Goal: Information Seeking & Learning: Find specific fact

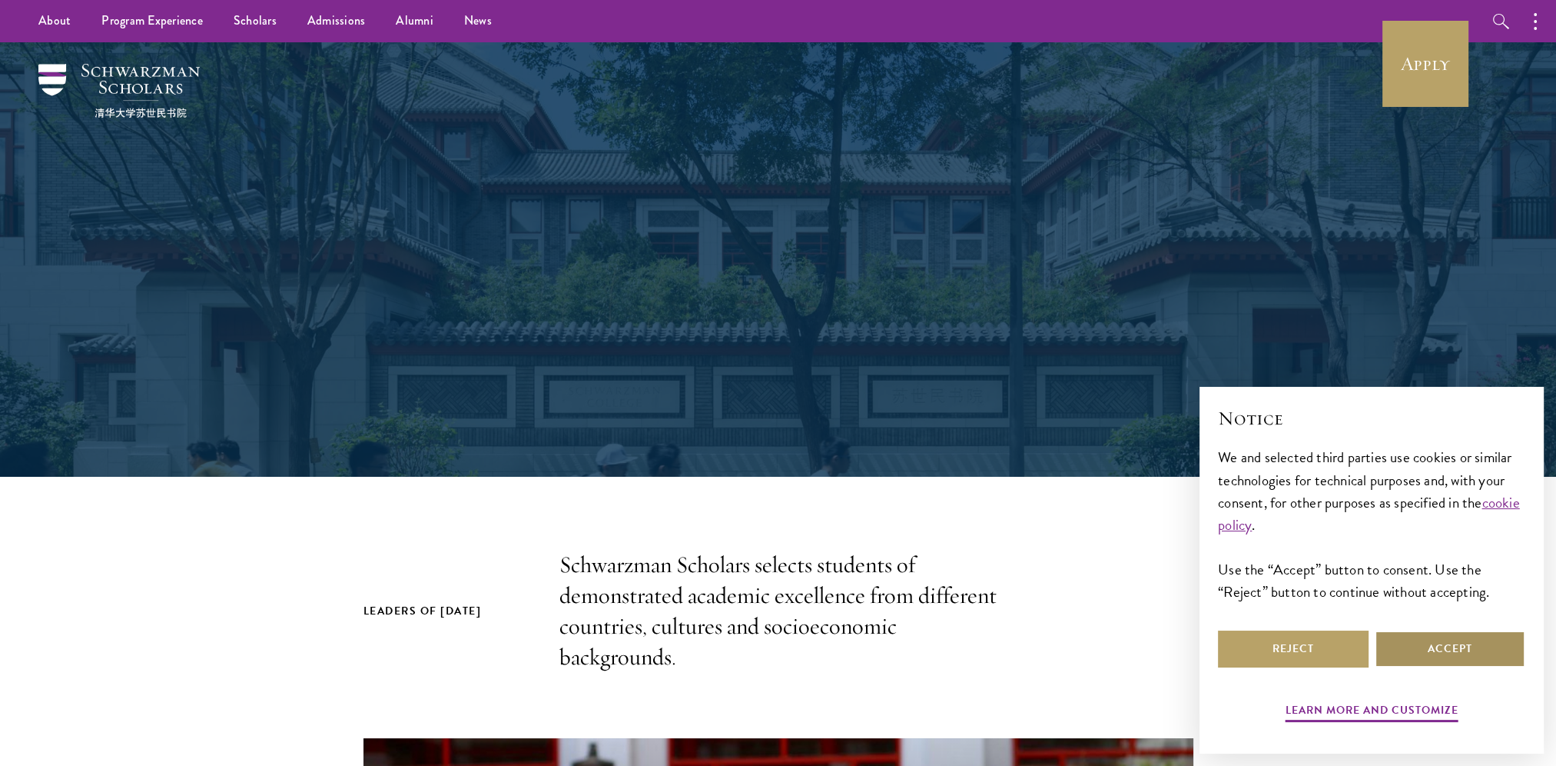
click at [1439, 647] on button "Accept" at bounding box center [1450, 648] width 151 height 37
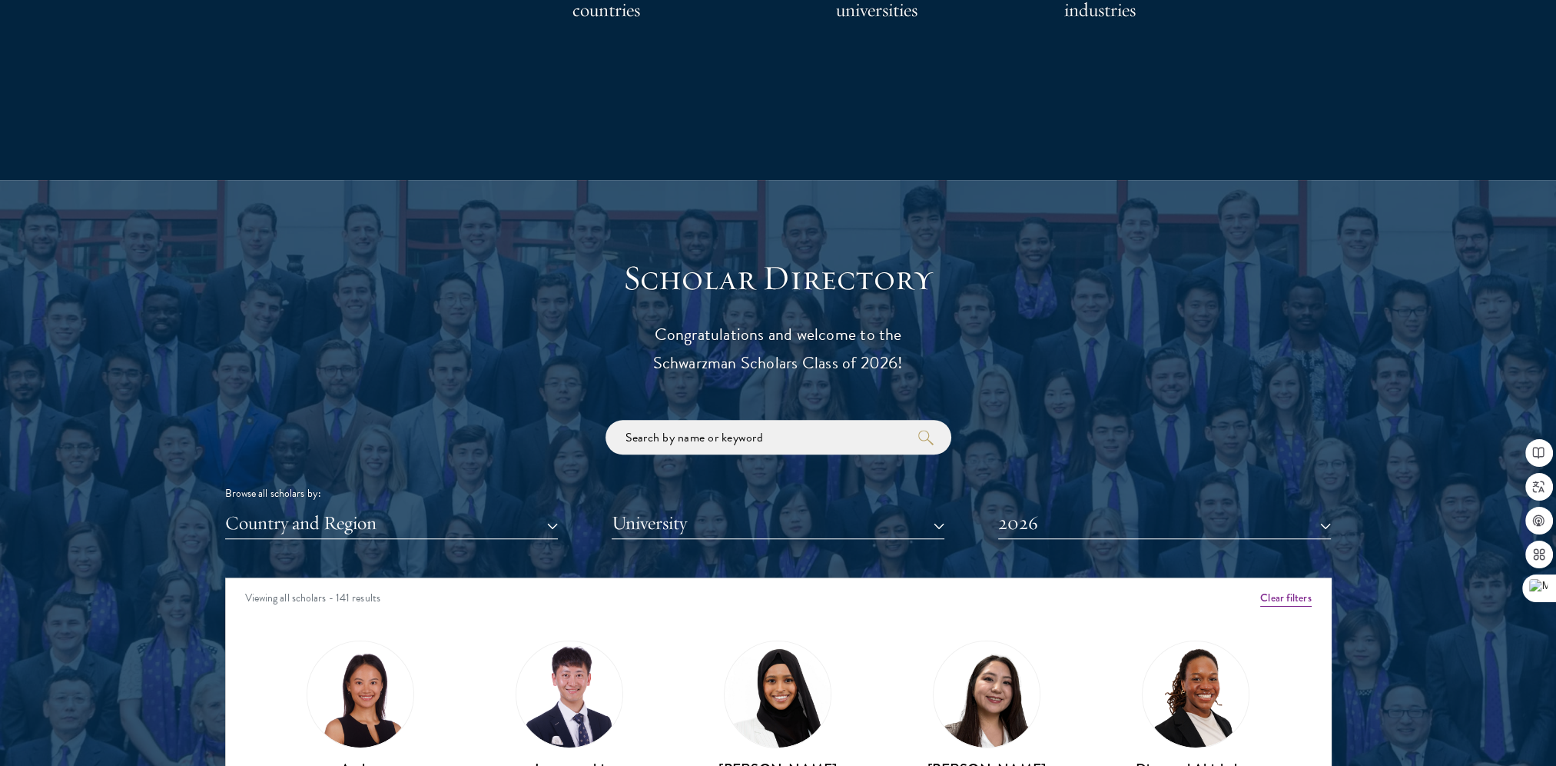
scroll to position [1614, 0]
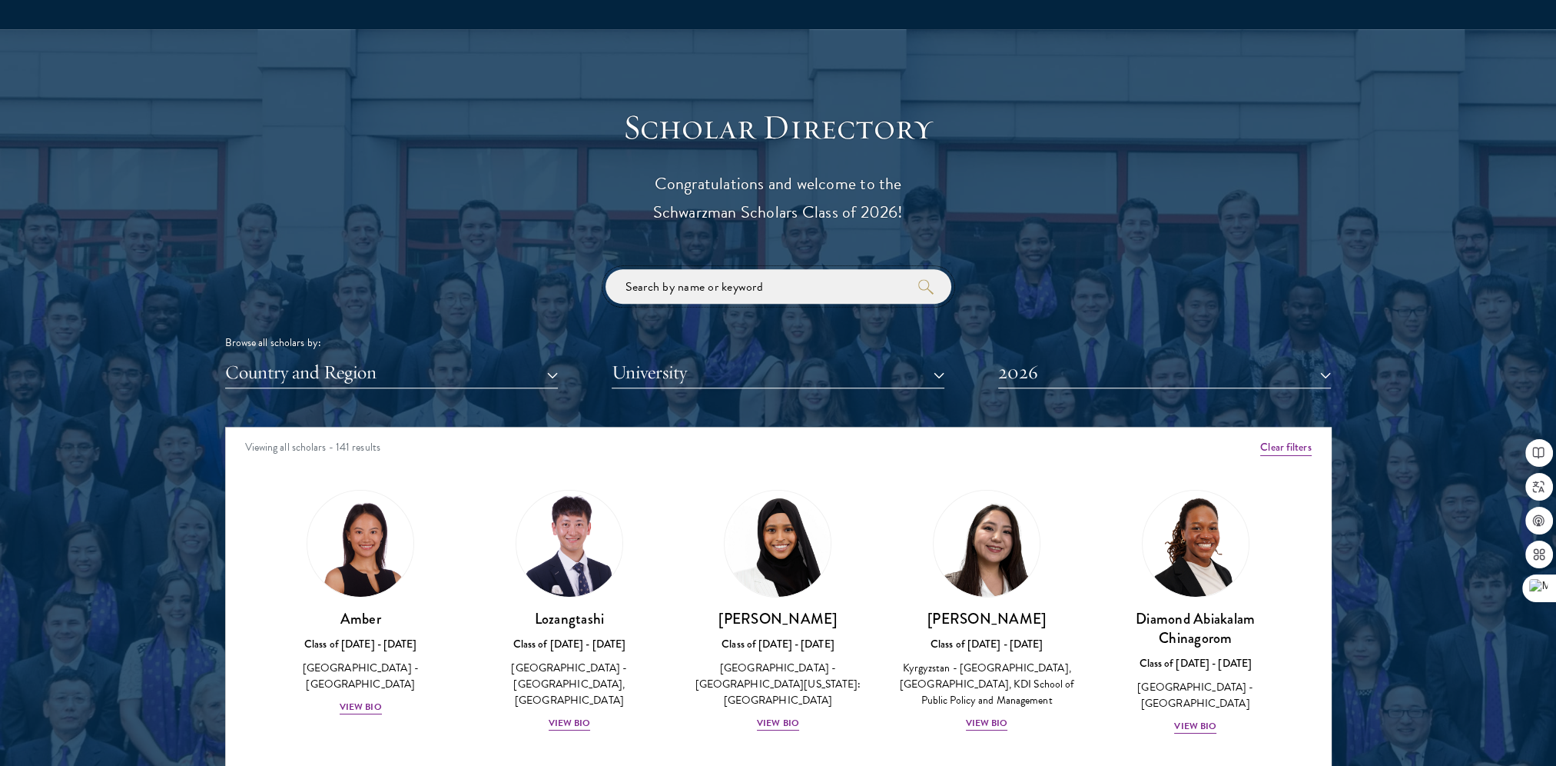
click at [730, 290] on input "search" at bounding box center [779, 286] width 346 height 35
click button "submit" at bounding box center [0, 0] width 0 height 0
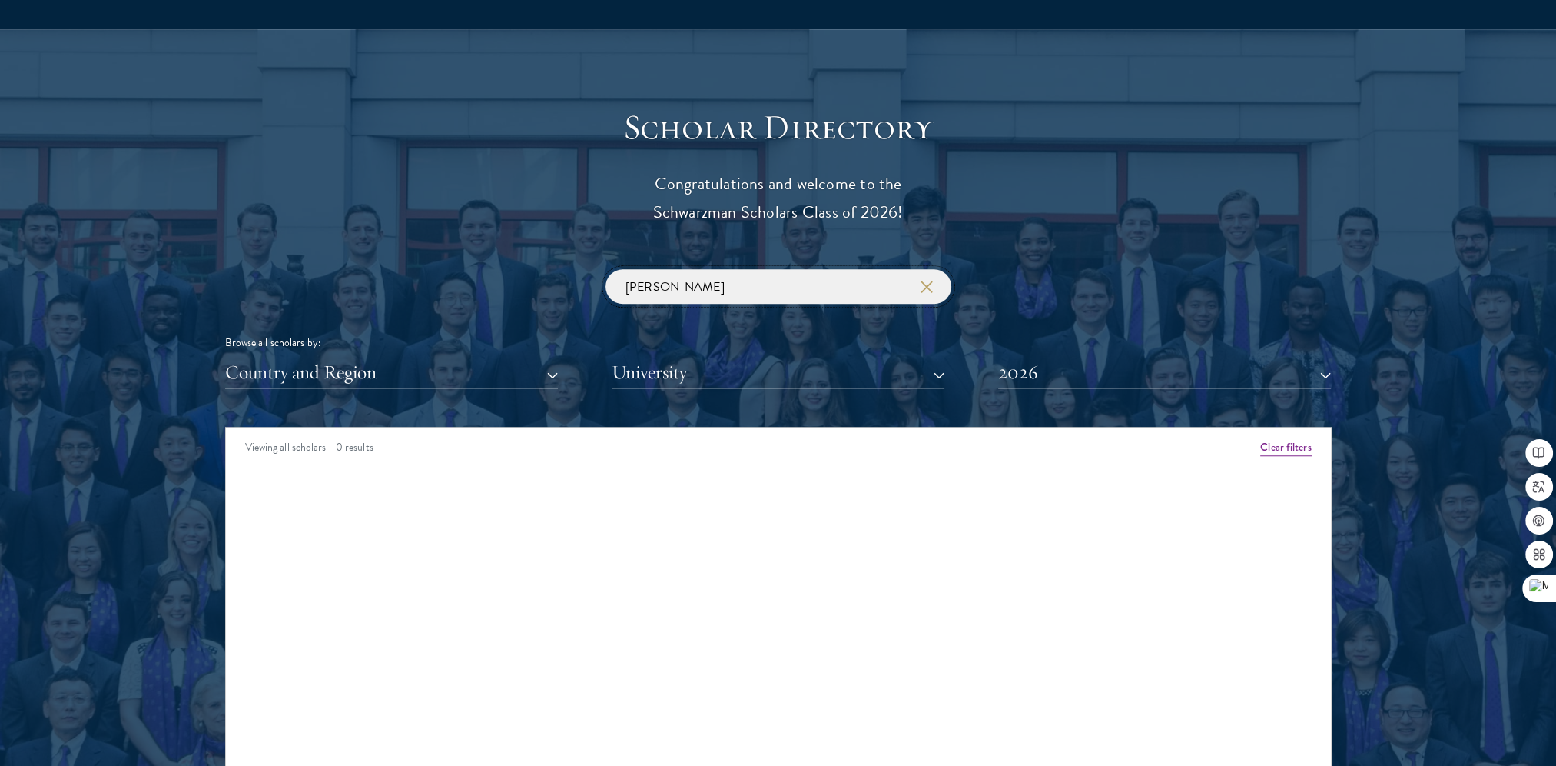
drag, startPoint x: 701, startPoint y: 288, endPoint x: 69, endPoint y: 144, distance: 647.9
click at [424, 231] on div "Scholar Directory Congratulations and welcome to the Schwarzman Scholars Class …" at bounding box center [778, 497] width 1107 height 782
click button "submit" at bounding box center [0, 0] width 0 height 0
drag, startPoint x: 704, startPoint y: 286, endPoint x: 0, endPoint y: 69, distance: 736.6
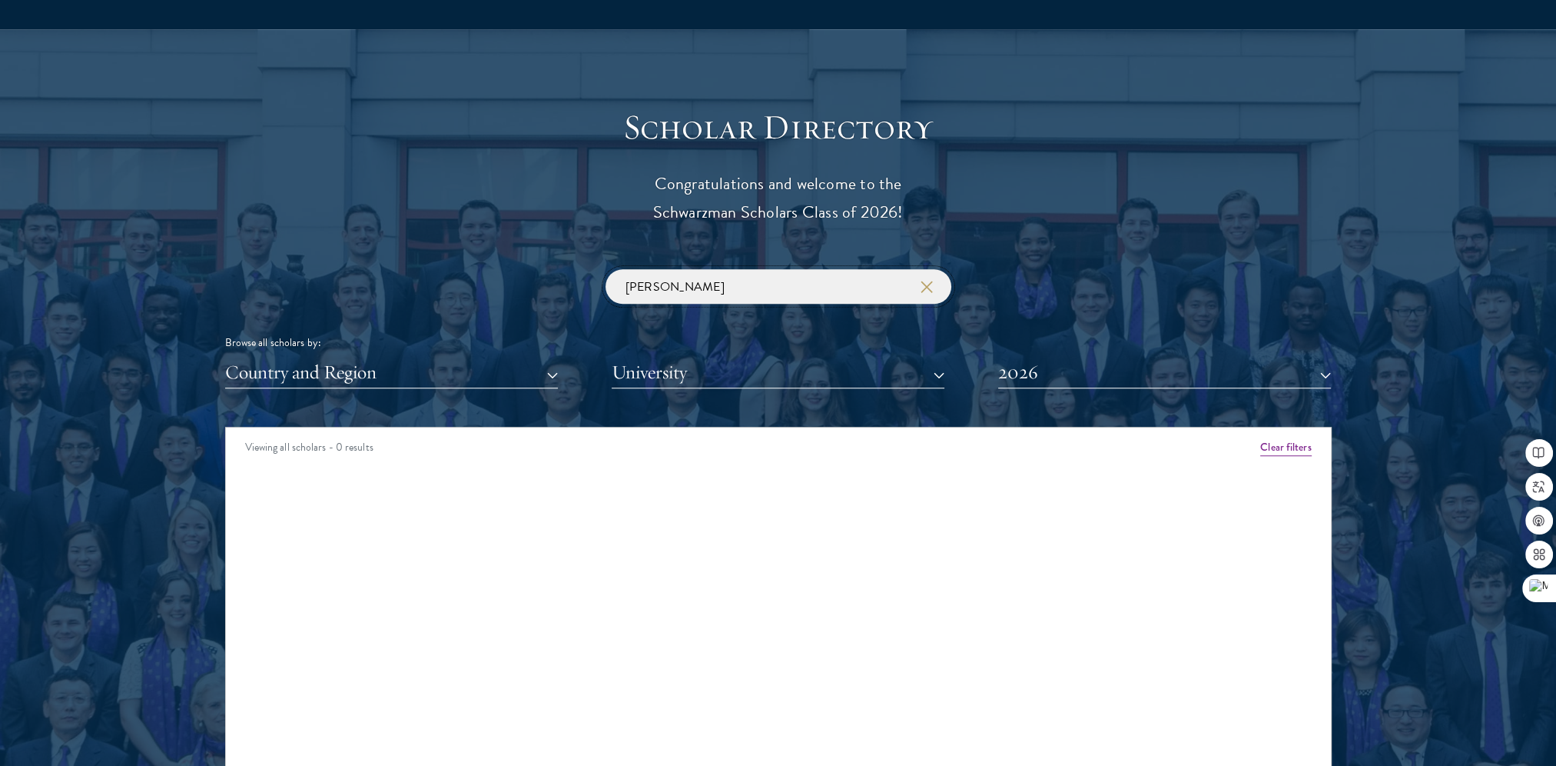
click button "submit" at bounding box center [0, 0] width 0 height 0
drag, startPoint x: 655, startPoint y: 286, endPoint x: 284, endPoint y: 224, distance: 375.5
click at [424, 244] on div "Scholar Directory Congratulations and welcome to the Schwarzman Scholars Class …" at bounding box center [778, 497] width 1107 height 782
type input "ziye"
click button "submit" at bounding box center [0, 0] width 0 height 0
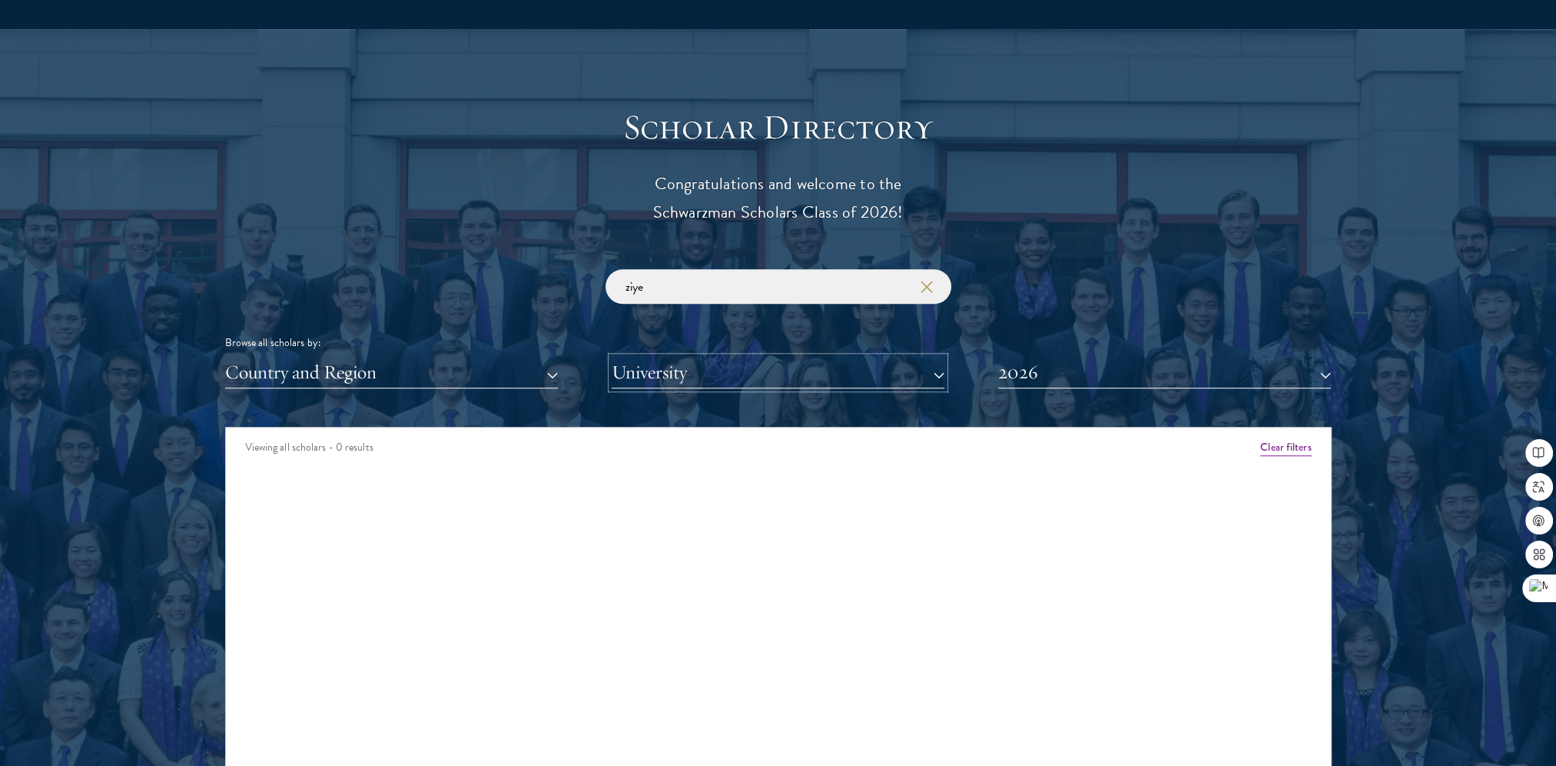
click at [815, 359] on button "University" at bounding box center [778, 373] width 333 height 32
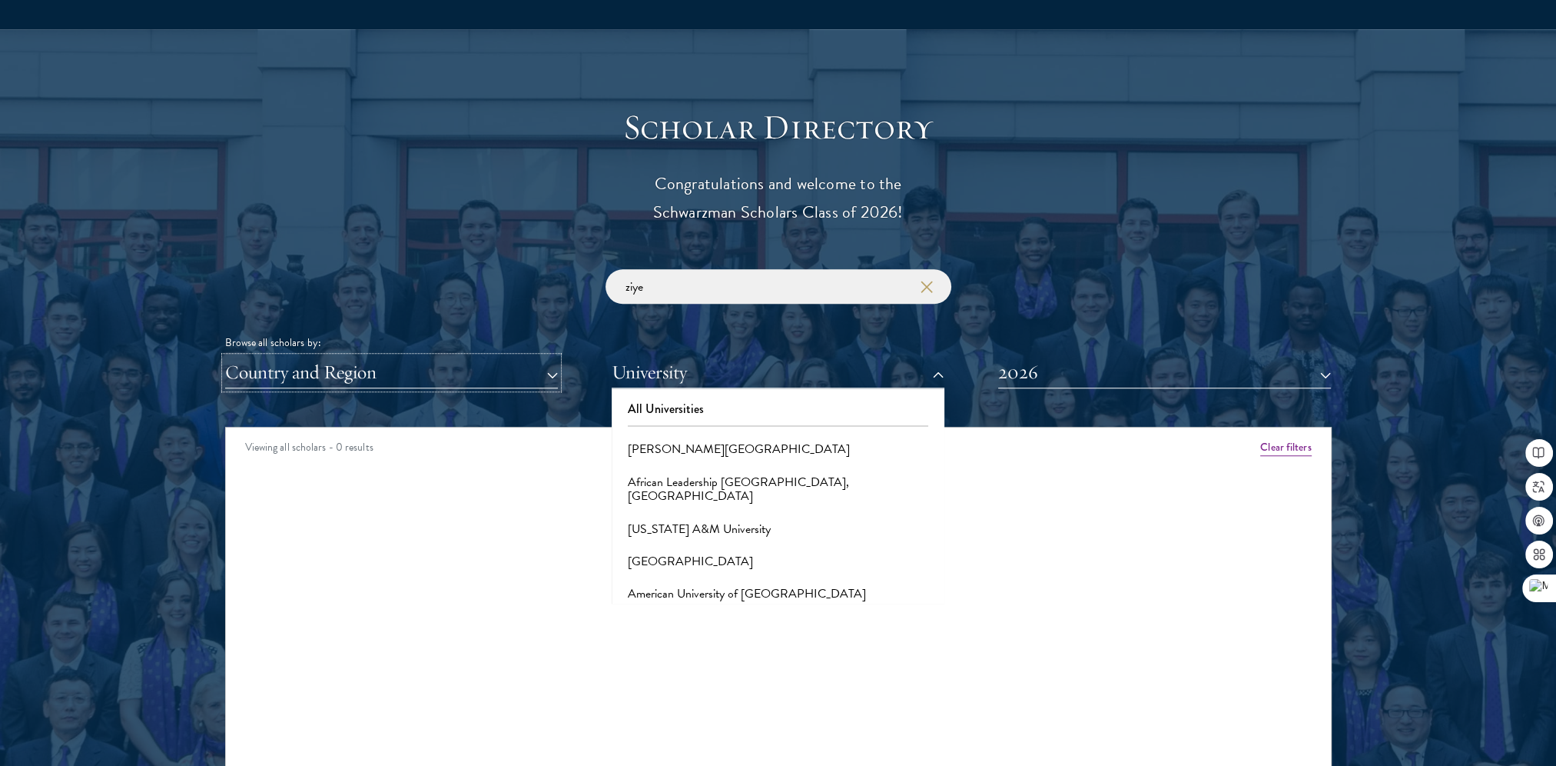
click at [364, 381] on button "Country and Region" at bounding box center [391, 373] width 333 height 32
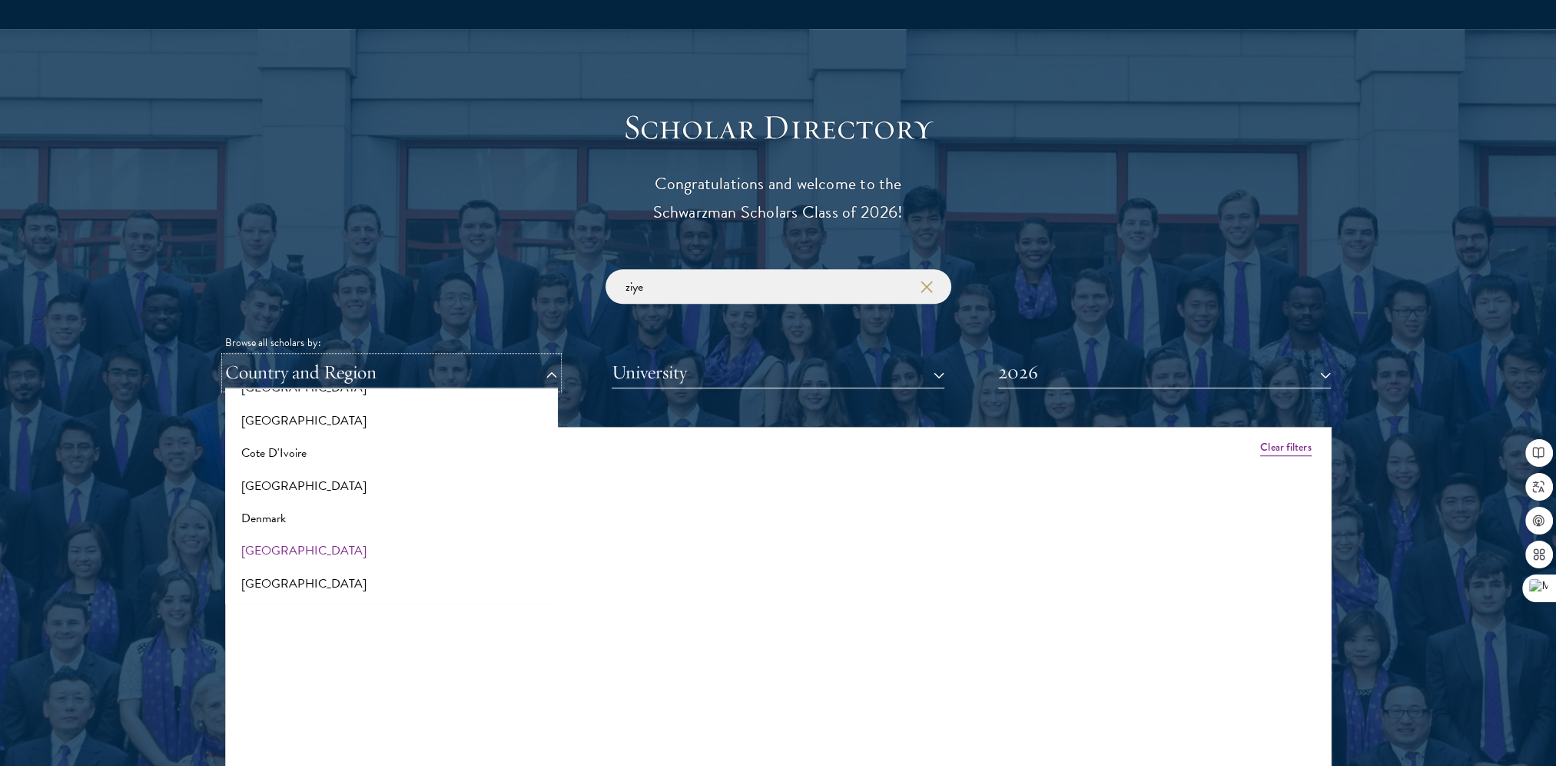
scroll to position [615, 0]
click at [264, 421] on button "[GEOGRAPHIC_DATA]" at bounding box center [392, 420] width 324 height 32
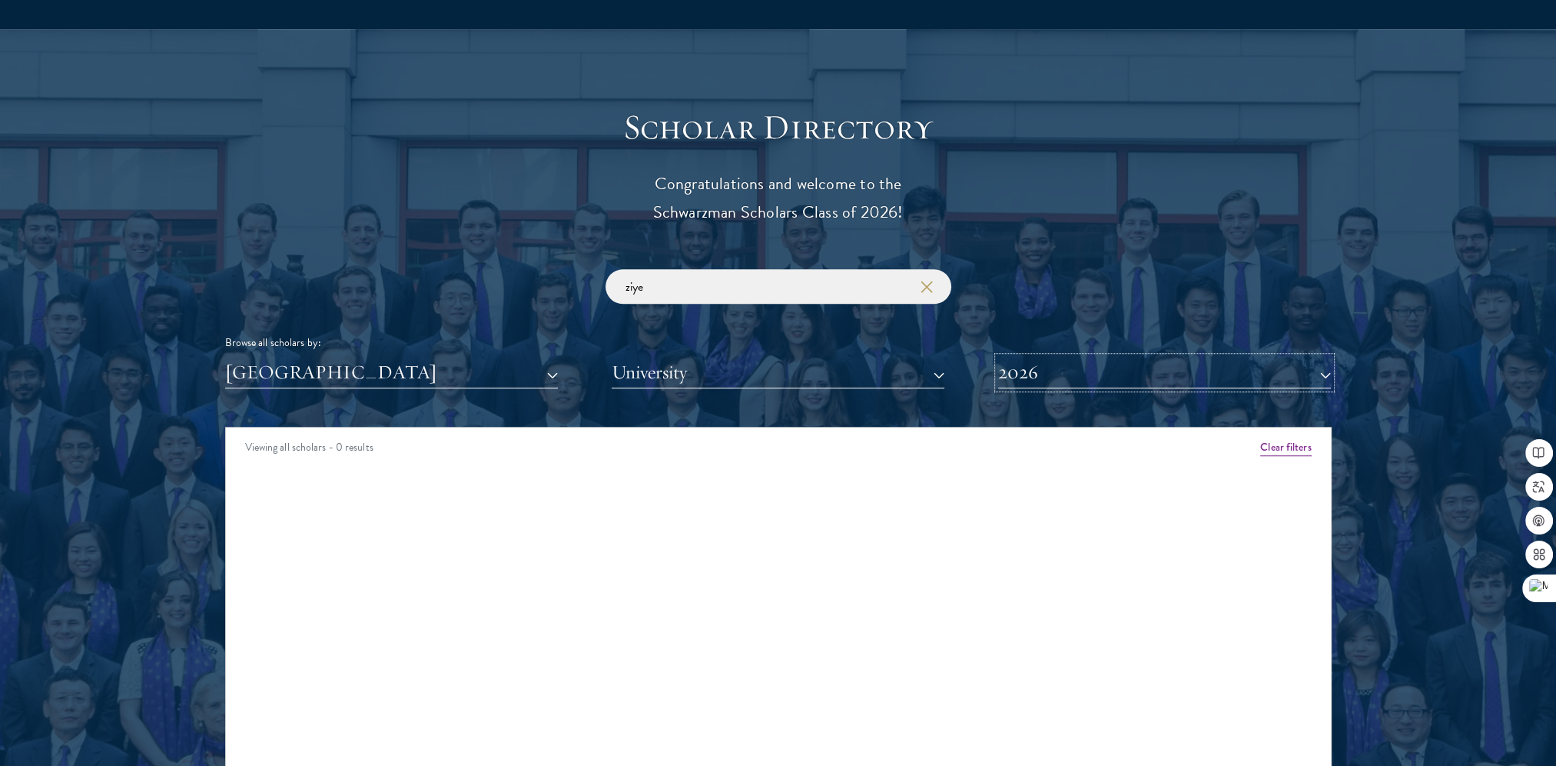
click at [1094, 378] on button "2026" at bounding box center [1164, 373] width 333 height 32
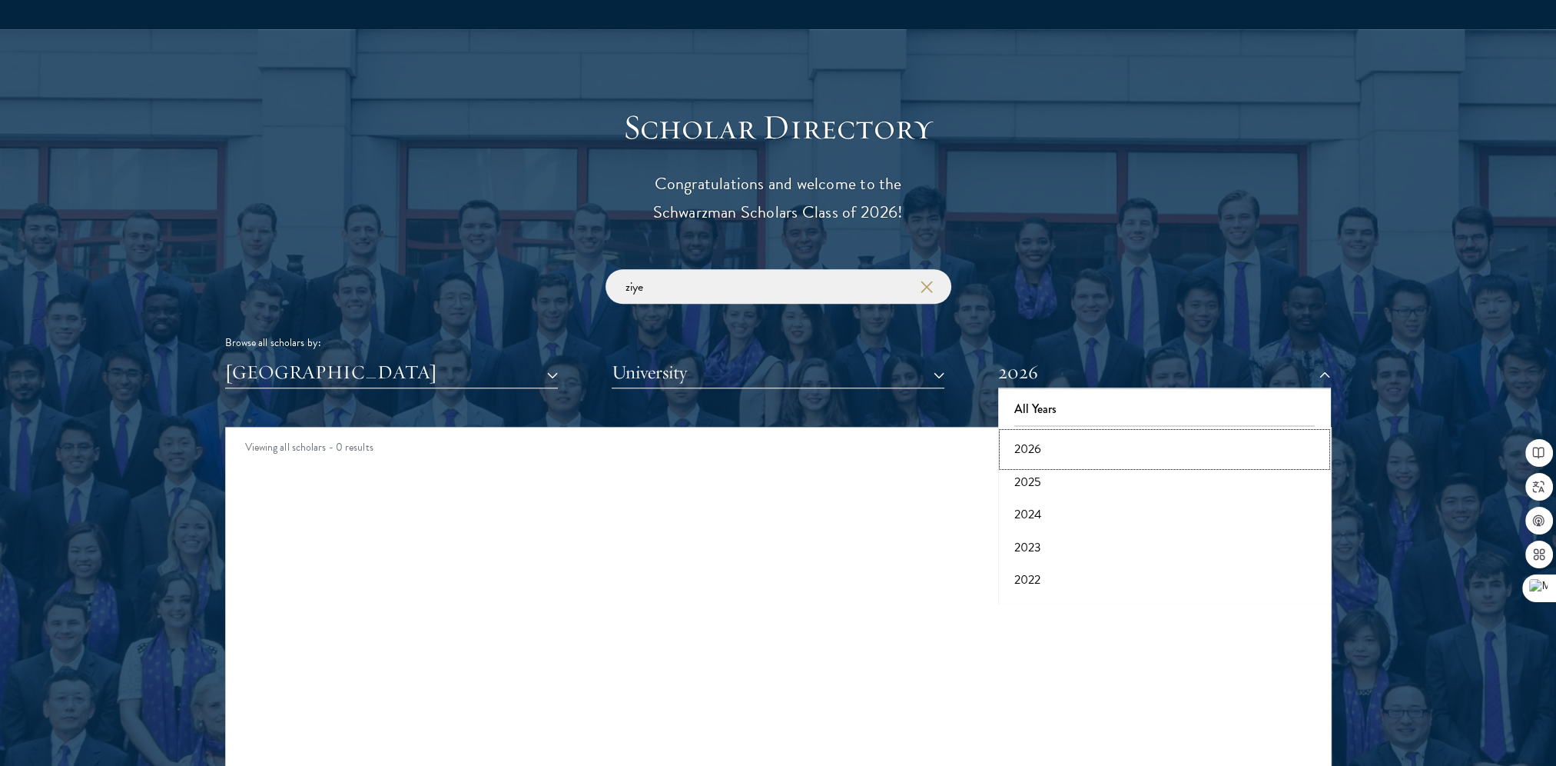
click at [1035, 450] on button "2026" at bounding box center [1165, 449] width 324 height 32
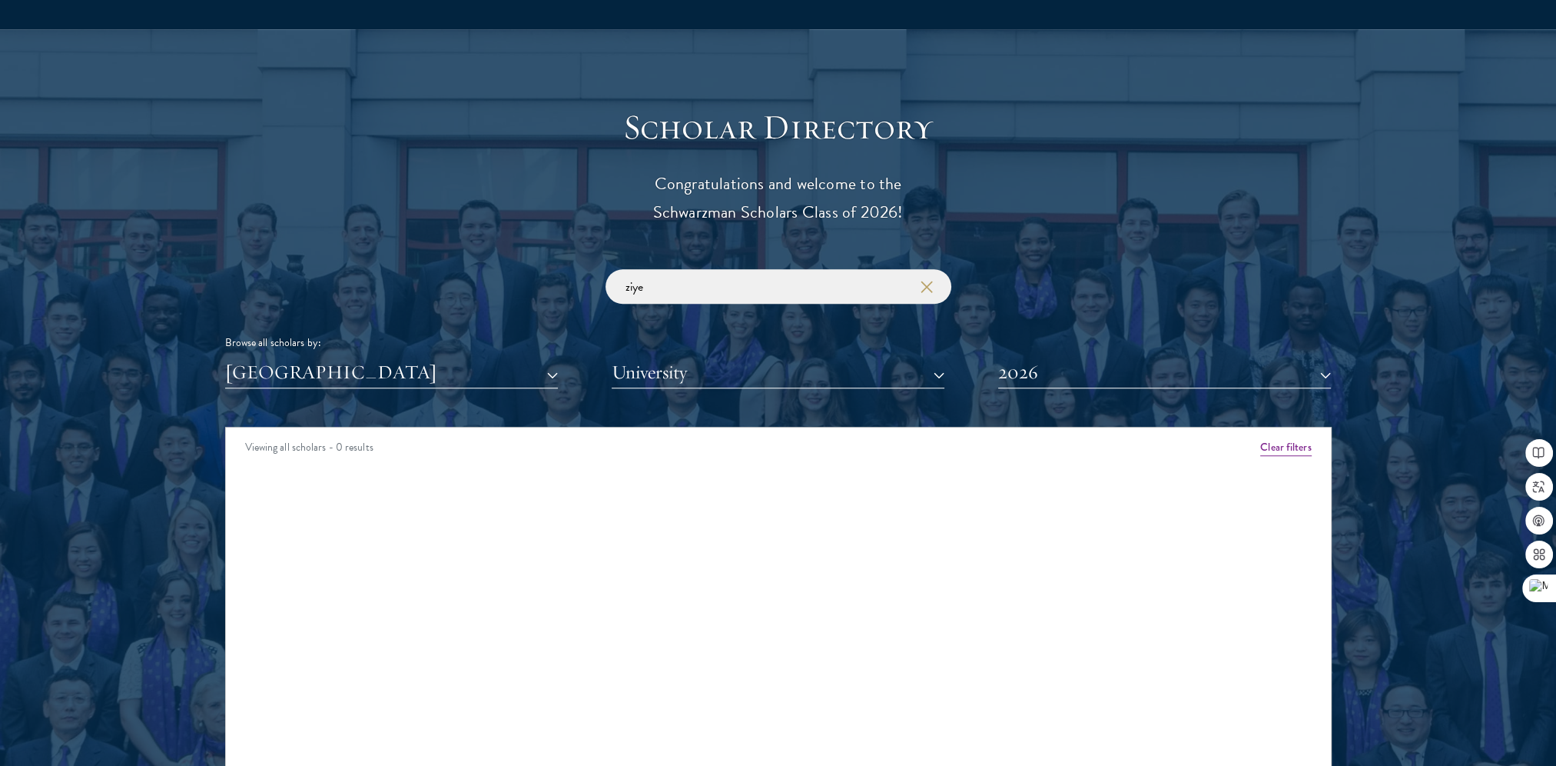
click at [643, 470] on div "Amber Class of [DATE] - [DATE] [GEOGRAPHIC_DATA] - [GEOGRAPHIC_DATA] View Bio C…" at bounding box center [778, 487] width 1105 height 35
drag, startPoint x: 722, startPoint y: 293, endPoint x: 702, endPoint y: 292, distance: 20.0
click at [702, 292] on input "ziye" at bounding box center [779, 286] width 346 height 35
click at [928, 287] on icon "button" at bounding box center [927, 287] width 12 height 12
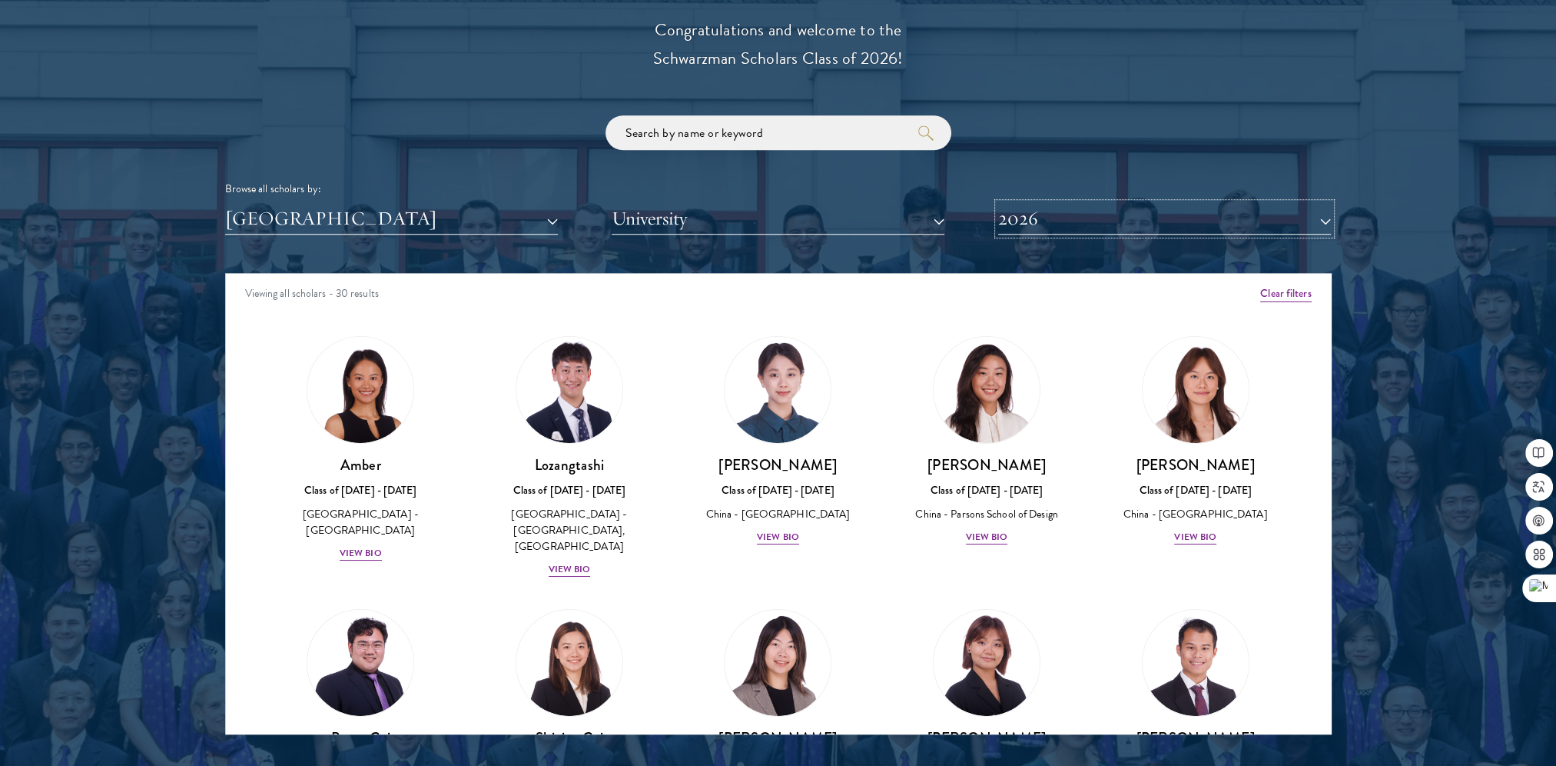
click at [1014, 228] on button "2026" at bounding box center [1164, 219] width 333 height 32
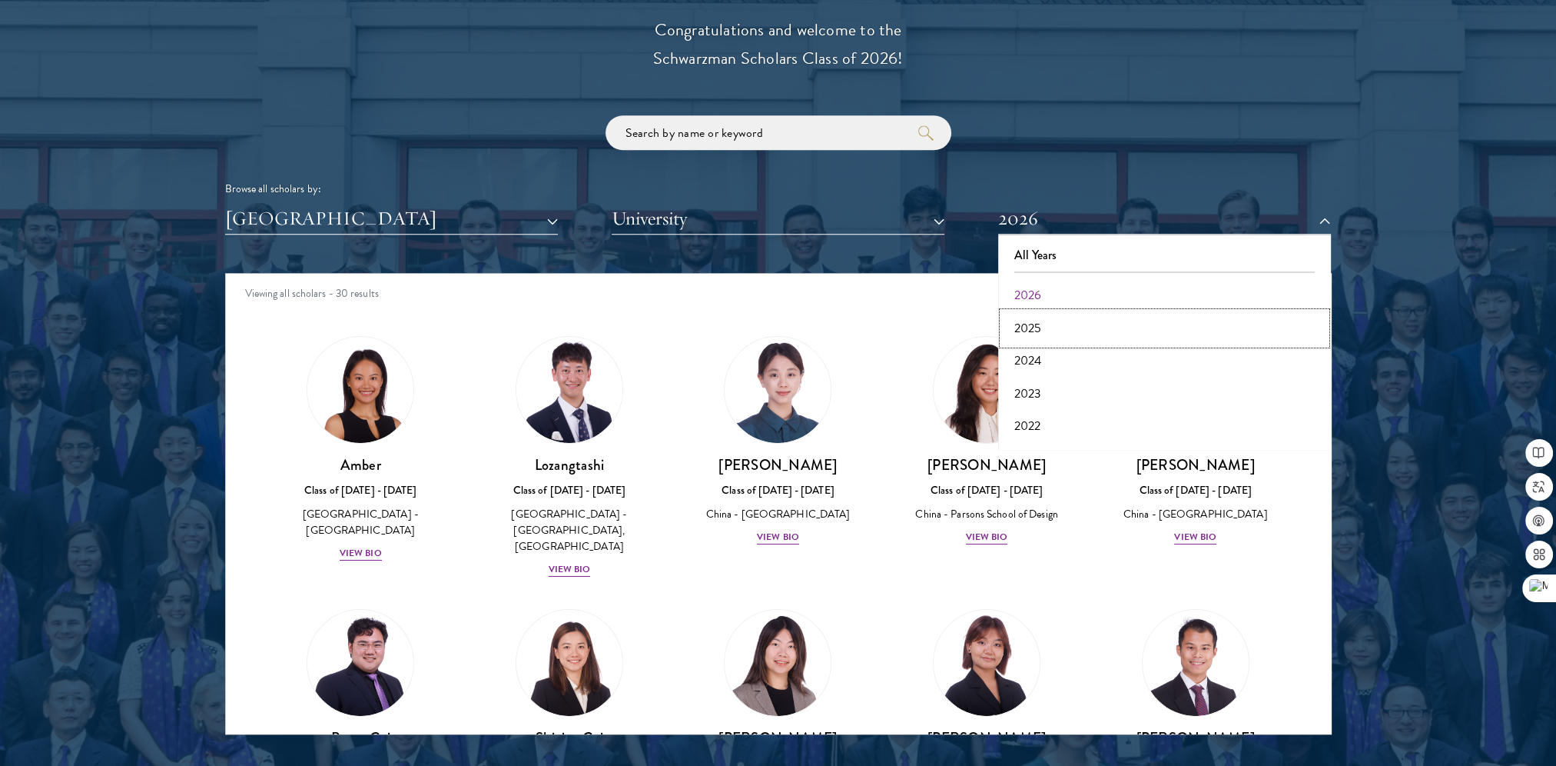
click at [1021, 324] on button "2025" at bounding box center [1165, 328] width 324 height 32
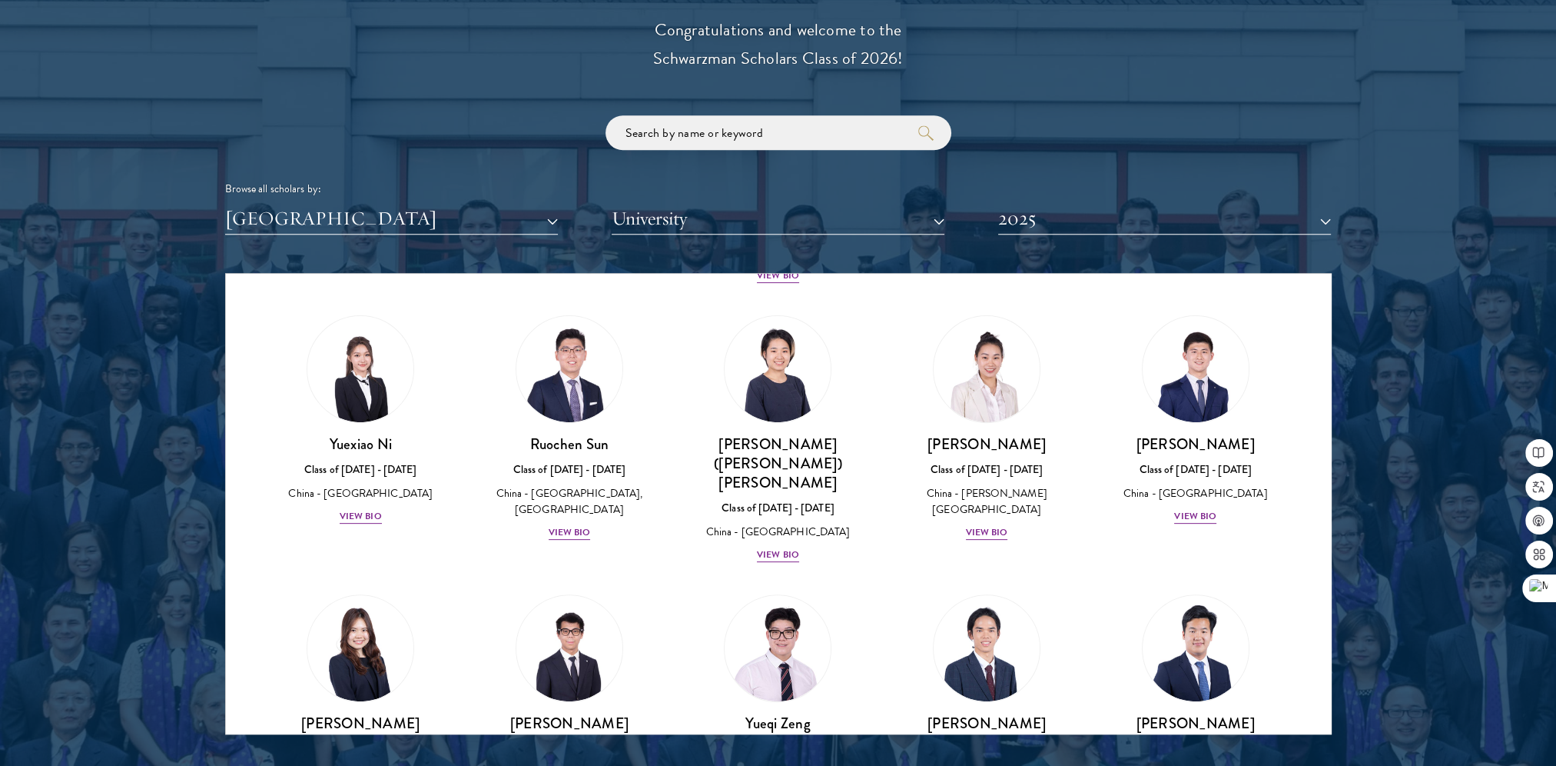
scroll to position [845, 0]
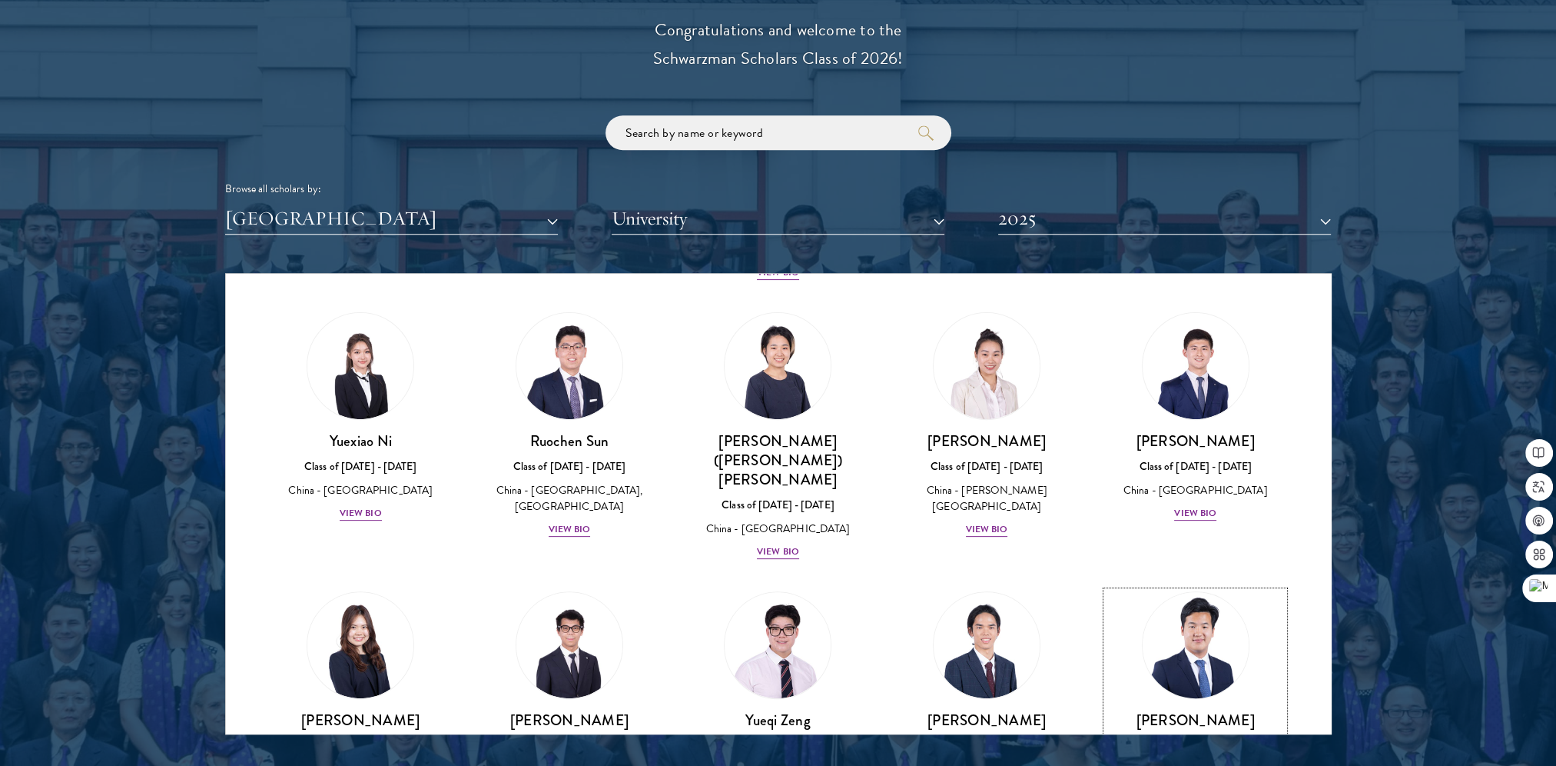
click at [1197, 599] on img at bounding box center [1196, 644] width 117 height 117
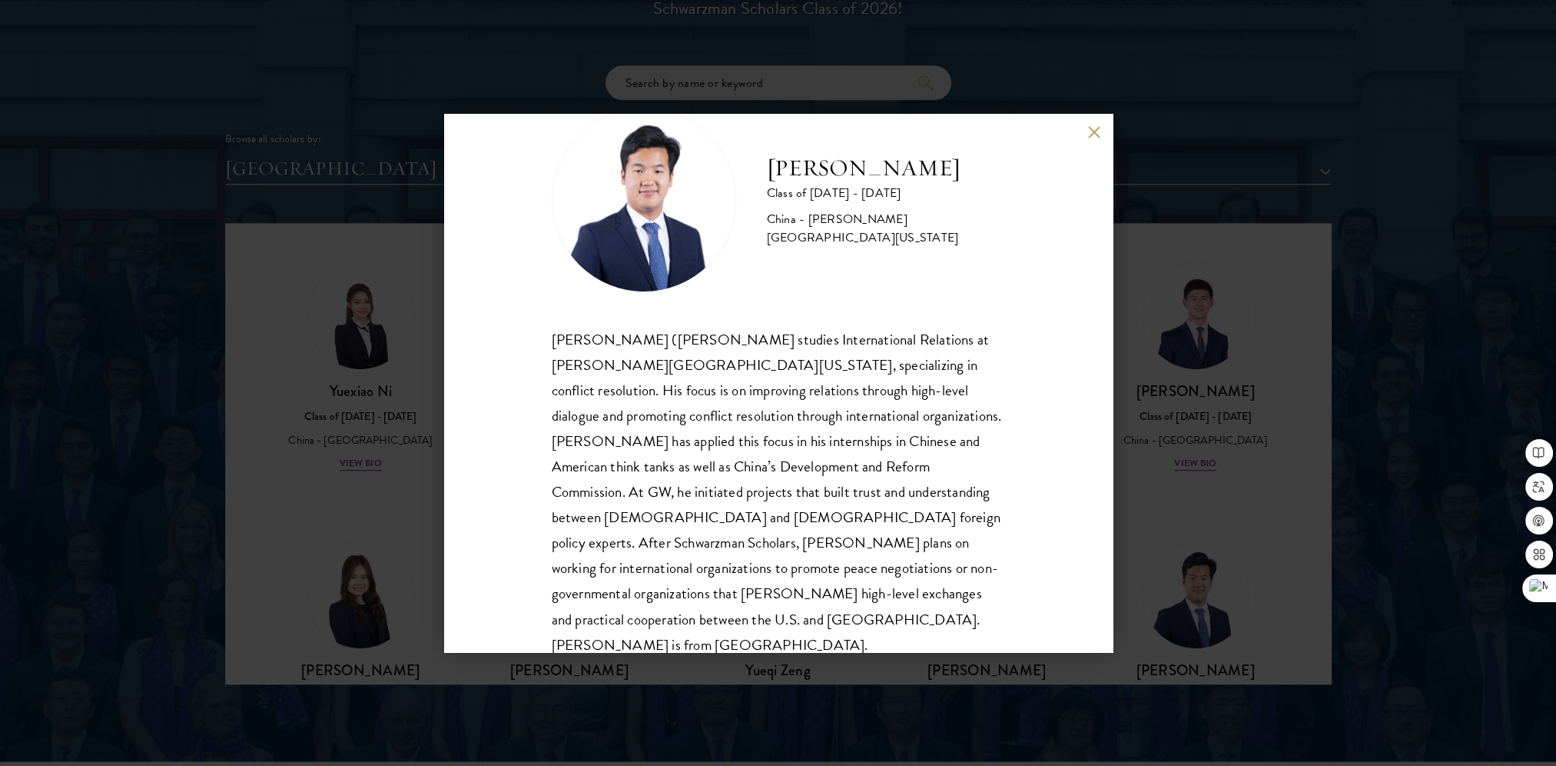
scroll to position [1845, 0]
